Goal: Communication & Community: Ask a question

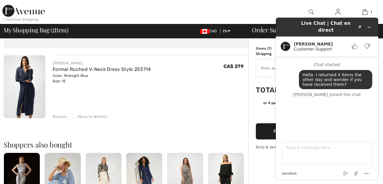
scroll to position [32, 0]
click at [370, 25] on icon "Minimize widget" at bounding box center [370, 27] width 4 height 4
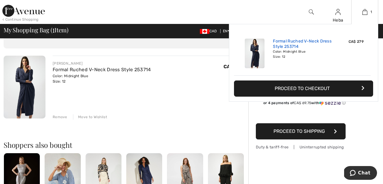
click at [300, 41] on link "Formal Ruched V-Neck Dress Style 253714" at bounding box center [302, 44] width 59 height 11
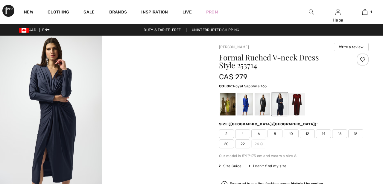
click at [247, 105] on div at bounding box center [246, 104] width 16 height 22
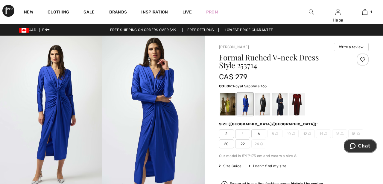
click at [361, 150] on button "Chat" at bounding box center [361, 146] width 34 height 14
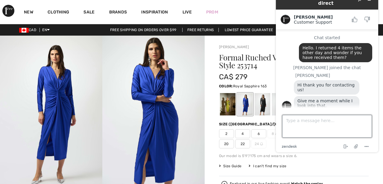
click at [290, 119] on textarea "Type a message here..." at bounding box center [327, 126] width 90 height 23
type textarea "Thanks."
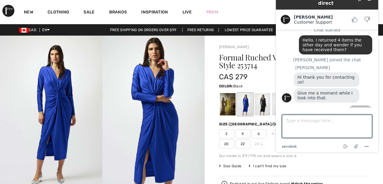
click at [264, 100] on div at bounding box center [263, 104] width 16 height 22
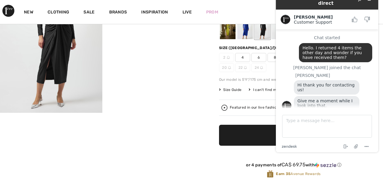
scroll to position [0, 0]
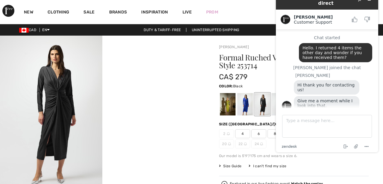
click at [261, 105] on div at bounding box center [263, 104] width 16 height 22
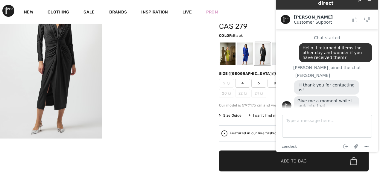
scroll to position [8, 0]
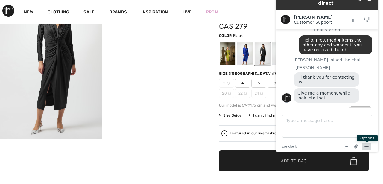
click at [367, 146] on icon "Menu" at bounding box center [366, 146] width 7 height 7
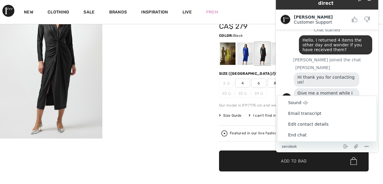
click at [182, 155] on div "Your browser does not support the video tag. Your browser does not support the …" at bounding box center [102, 176] width 205 height 383
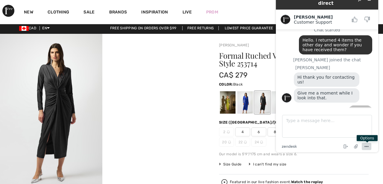
scroll to position [0, 0]
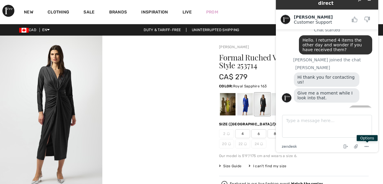
click at [247, 107] on div at bounding box center [246, 104] width 16 height 22
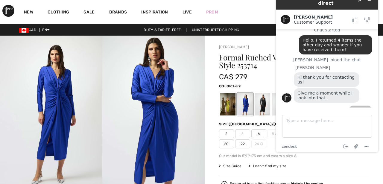
click at [231, 105] on div at bounding box center [228, 104] width 16 height 22
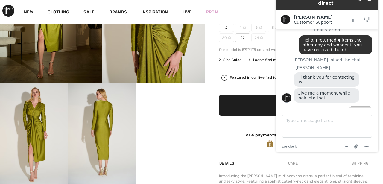
scroll to position [48, 0]
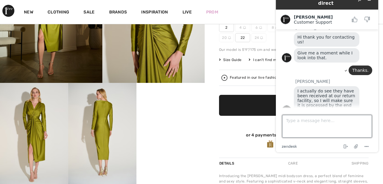
click at [288, 122] on textarea "Type a message here..." at bounding box center [327, 126] width 90 height 23
type textarea "Thank you."
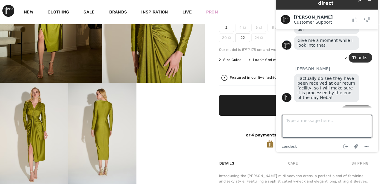
scroll to position [61, 0]
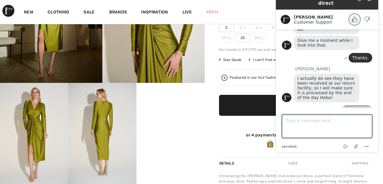
click at [353, 17] on icon "Rate this chat as good" at bounding box center [354, 19] width 5 height 5
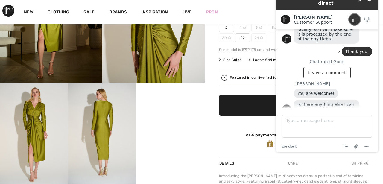
scroll to position [119, 0]
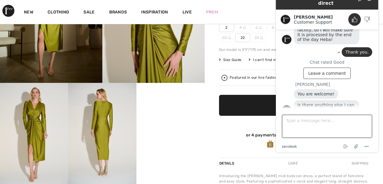
click at [298, 125] on textarea "Type a message here..." at bounding box center [327, 126] width 90 height 23
type textarea "I will call later."
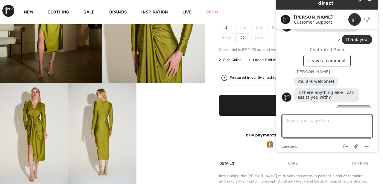
click at [254, 13] on div "New Clothing Sale Brands Inspiration Live Prom Heba Hi, Heba! 175 Reward points…" at bounding box center [191, 12] width 383 height 24
click at [362, 146] on button "Menu" at bounding box center [367, 146] width 10 height 7
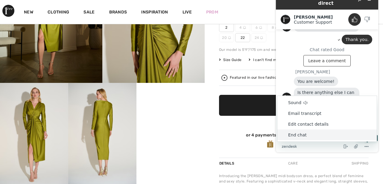
click at [305, 134] on li "End chat" at bounding box center [327, 135] width 99 height 11
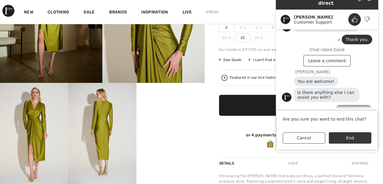
click at [342, 139] on button "End" at bounding box center [350, 137] width 43 height 11
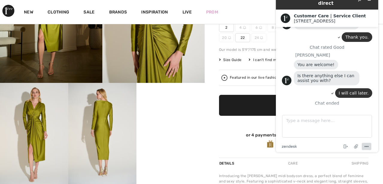
scroll to position [122, 0]
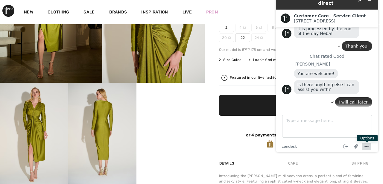
click at [368, 144] on icon "Menu" at bounding box center [366, 146] width 7 height 7
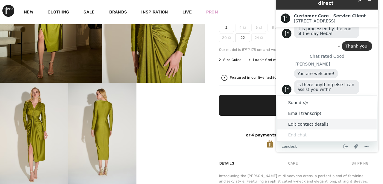
click at [253, 142] on div "Earn 35 Avenue Rewards" at bounding box center [294, 144] width 150 height 8
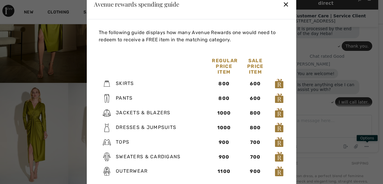
click at [284, 3] on div "✕" at bounding box center [286, 4] width 6 height 13
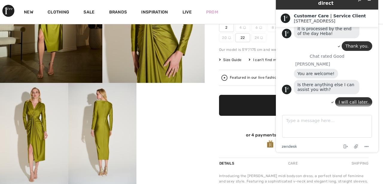
click at [186, 100] on video "Your browser does not support the video tag." at bounding box center [171, 100] width 68 height 34
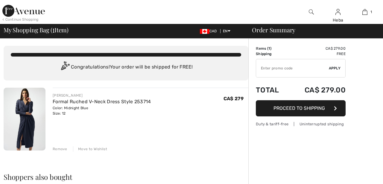
scroll to position [32, 0]
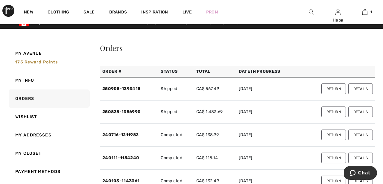
click at [361, 86] on button "Details" at bounding box center [361, 89] width 25 height 11
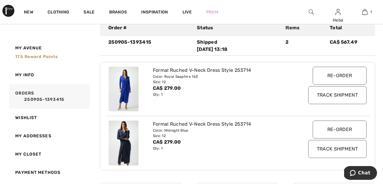
scroll to position [77, 0]
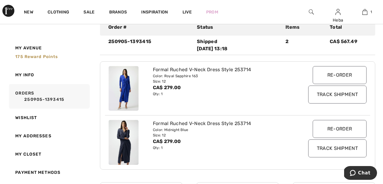
click at [130, 135] on img at bounding box center [124, 142] width 30 height 45
click at [125, 135] on img at bounding box center [124, 142] width 30 height 45
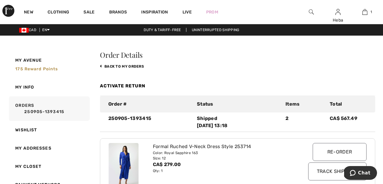
scroll to position [8, 0]
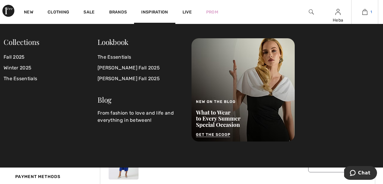
click at [364, 11] on img at bounding box center [365, 11] width 5 height 7
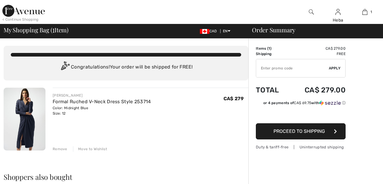
checkbox input "true"
click at [39, 102] on img at bounding box center [25, 119] width 42 height 63
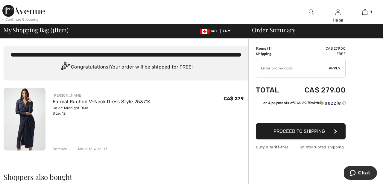
click at [39, 102] on img at bounding box center [25, 119] width 42 height 63
click at [68, 94] on div "[PERSON_NAME]" at bounding box center [102, 95] width 99 height 5
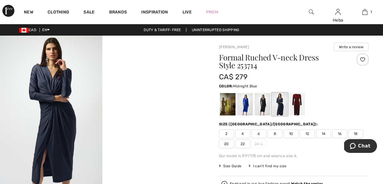
click at [283, 107] on div at bounding box center [280, 104] width 16 height 22
click at [269, 104] on div at bounding box center [263, 104] width 16 height 22
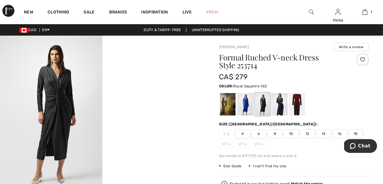
click at [249, 102] on div at bounding box center [246, 104] width 16 height 22
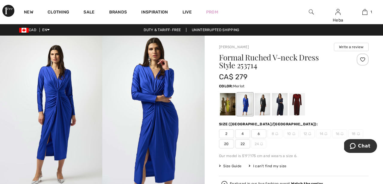
click at [301, 102] on div at bounding box center [298, 104] width 16 height 22
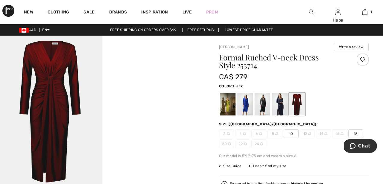
click at [264, 103] on div at bounding box center [263, 104] width 16 height 22
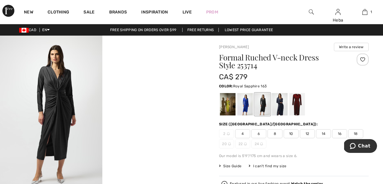
click at [245, 105] on div at bounding box center [246, 104] width 16 height 22
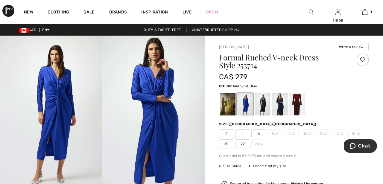
click at [281, 104] on div at bounding box center [280, 104] width 16 height 22
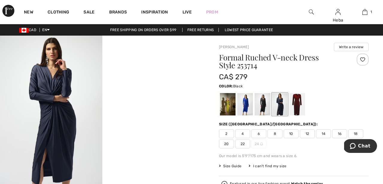
click at [265, 105] on div at bounding box center [263, 104] width 16 height 22
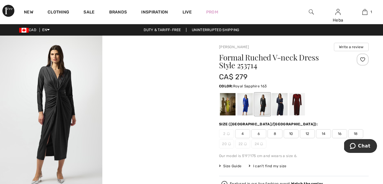
click at [250, 102] on div at bounding box center [246, 104] width 16 height 22
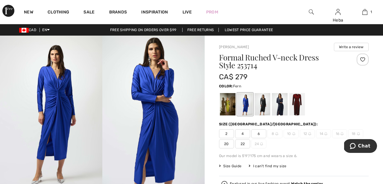
click at [226, 102] on div at bounding box center [228, 104] width 16 height 22
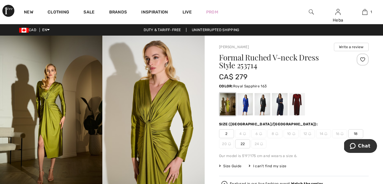
click at [247, 108] on div at bounding box center [246, 104] width 16 height 22
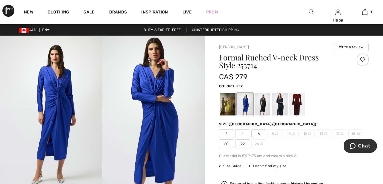
click at [263, 103] on div at bounding box center [263, 104] width 16 height 22
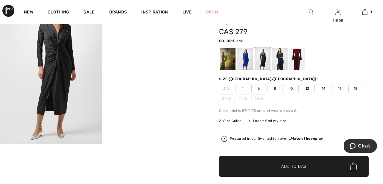
scroll to position [22, 0]
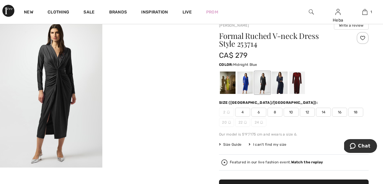
click at [281, 80] on div at bounding box center [280, 83] width 16 height 22
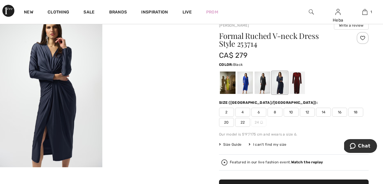
click at [261, 85] on div at bounding box center [263, 83] width 16 height 22
